Goal: Information Seeking & Learning: Learn about a topic

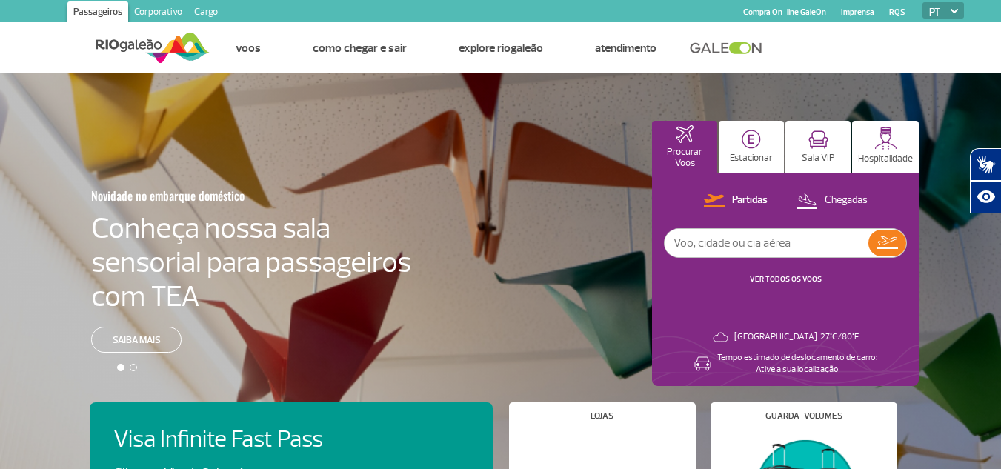
click at [153, 8] on link "Corporativo" at bounding box center [158, 13] width 60 height 24
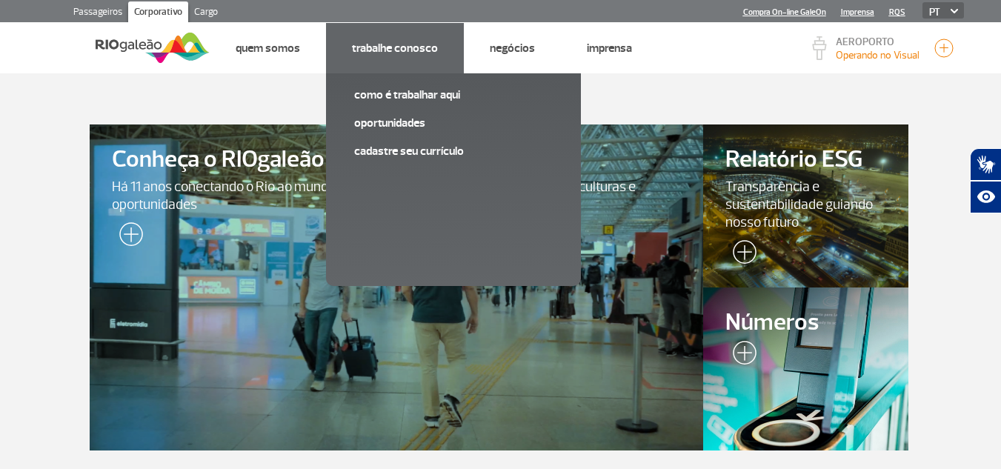
click at [389, 46] on link "Trabalhe Conosco" at bounding box center [395, 48] width 86 height 15
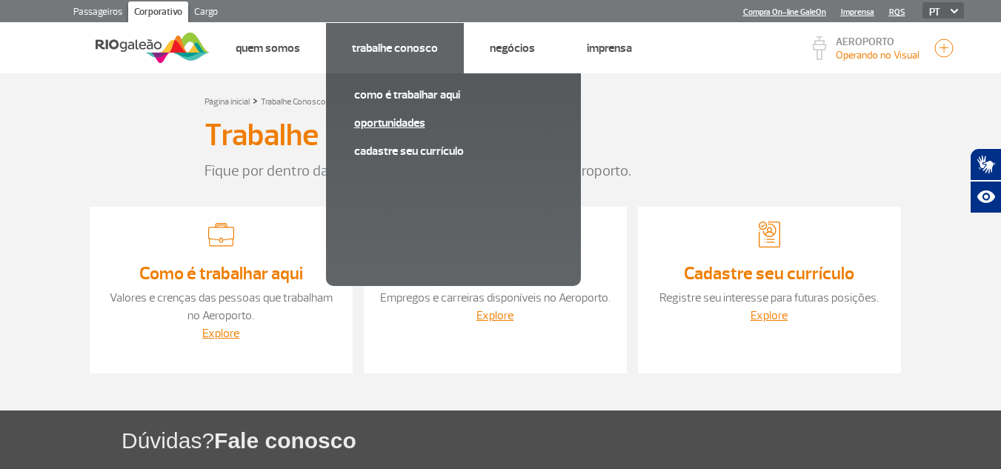
click at [366, 123] on link "Oportunidades" at bounding box center [453, 123] width 199 height 16
click at [389, 123] on link "Oportunidades" at bounding box center [453, 123] width 199 height 16
